Goal: Check status: Check status

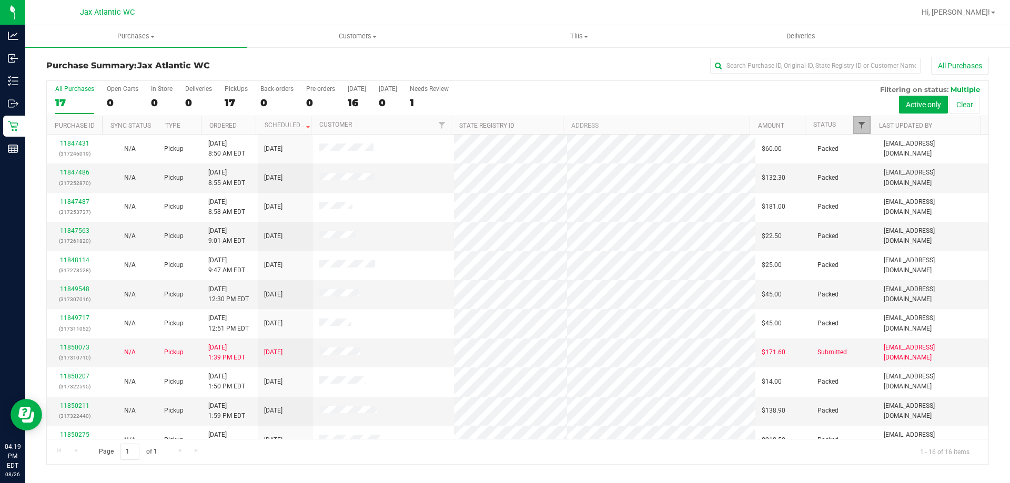
click at [860, 121] on span "Filter" at bounding box center [861, 125] width 8 height 8
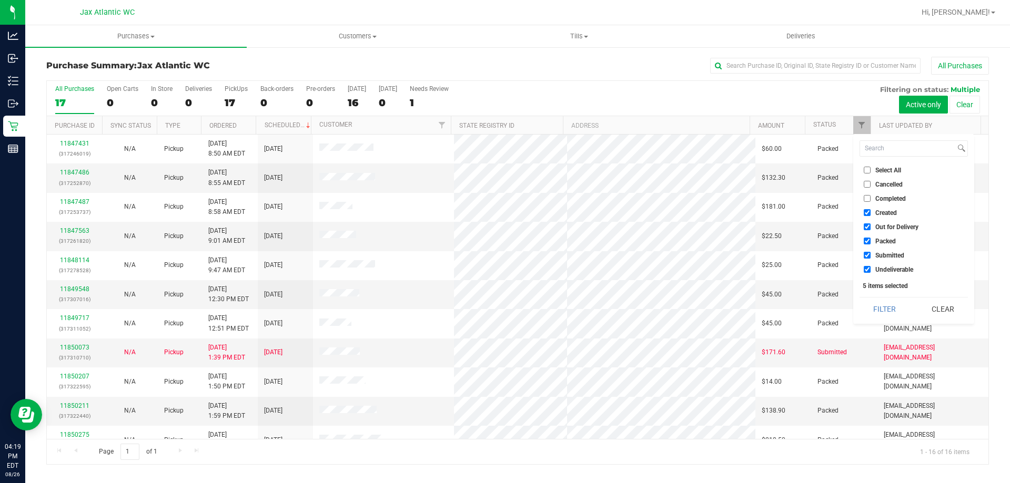
click at [866, 210] on input "Created" at bounding box center [866, 212] width 7 height 7
checkbox input "false"
click at [865, 223] on li "Out for Delivery" at bounding box center [913, 226] width 108 height 11
click at [864, 228] on input "Out for Delivery" at bounding box center [866, 226] width 7 height 7
checkbox input "false"
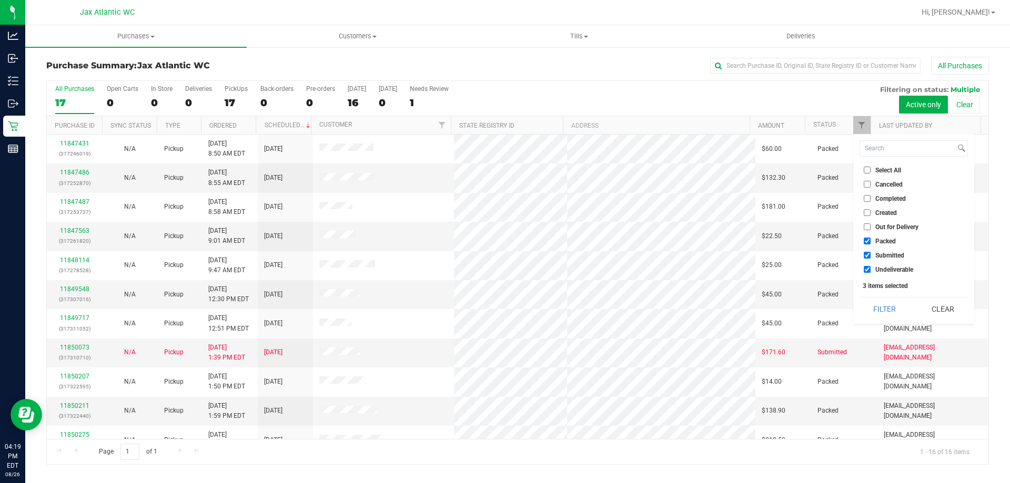
click at [866, 241] on input "Packed" at bounding box center [866, 241] width 7 height 7
checkbox input "false"
click at [865, 267] on input "Undeliverable" at bounding box center [866, 269] width 7 height 7
checkbox input "false"
click at [871, 306] on button "Filter" at bounding box center [884, 309] width 50 height 23
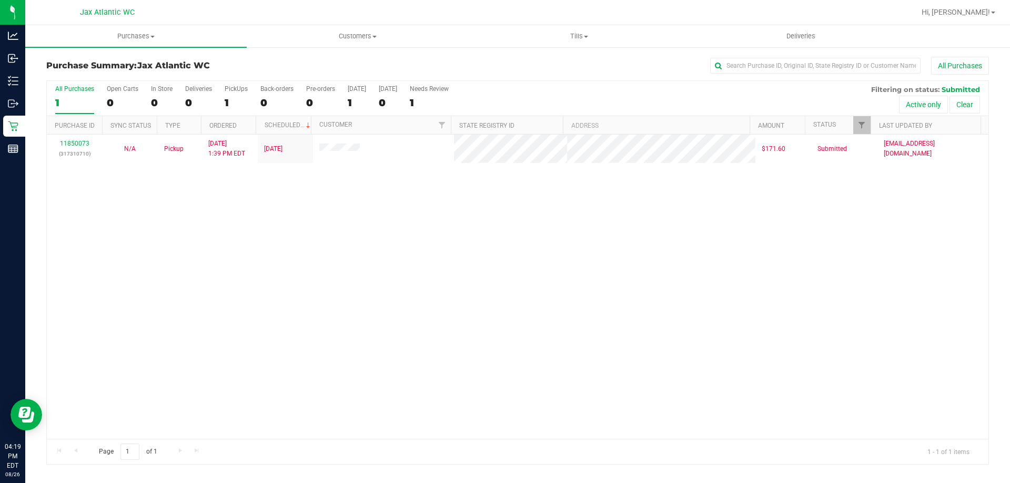
click at [275, 246] on div "11850073 (317310710) N/A Pickup [DATE] 1:39 PM EDT 8/26/2025 $171.60 Submitted …" at bounding box center [517, 287] width 941 height 304
